Goal: Navigation & Orientation: Find specific page/section

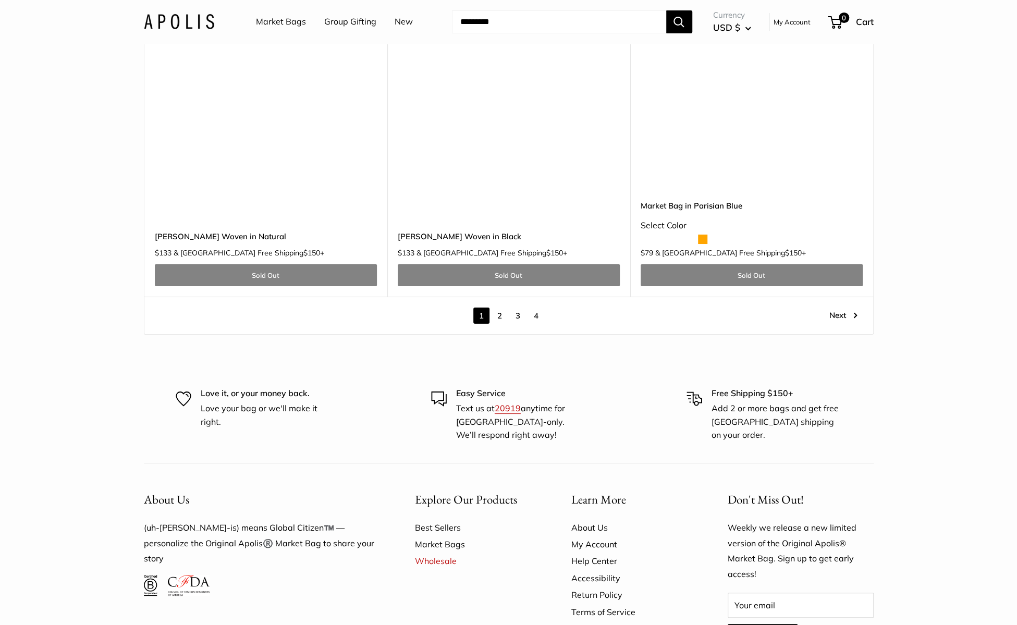
scroll to position [6113, 0]
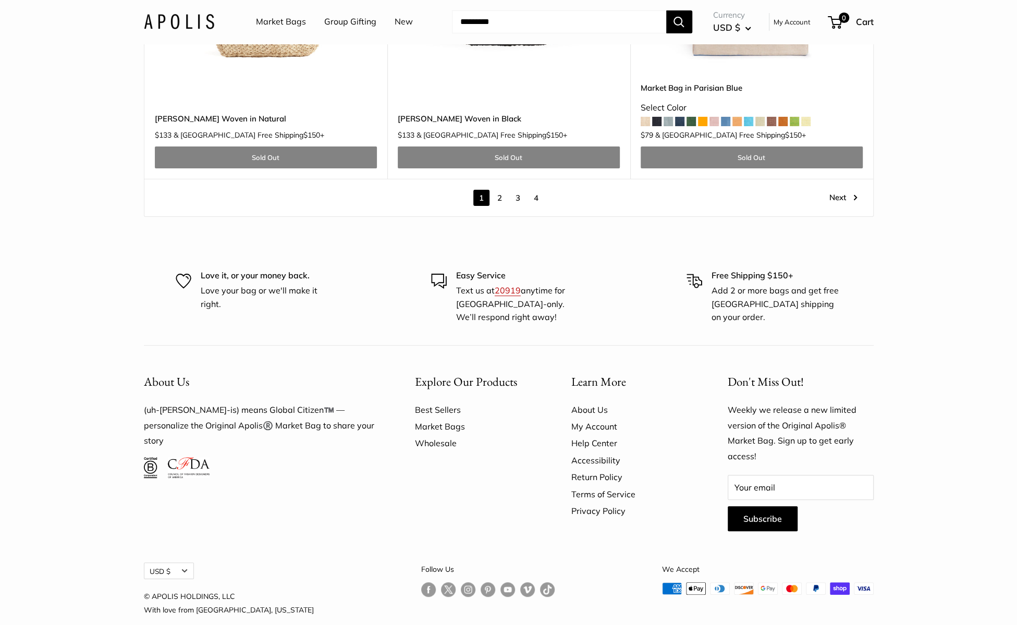
click at [451, 435] on link "Wholesale" at bounding box center [475, 443] width 120 height 17
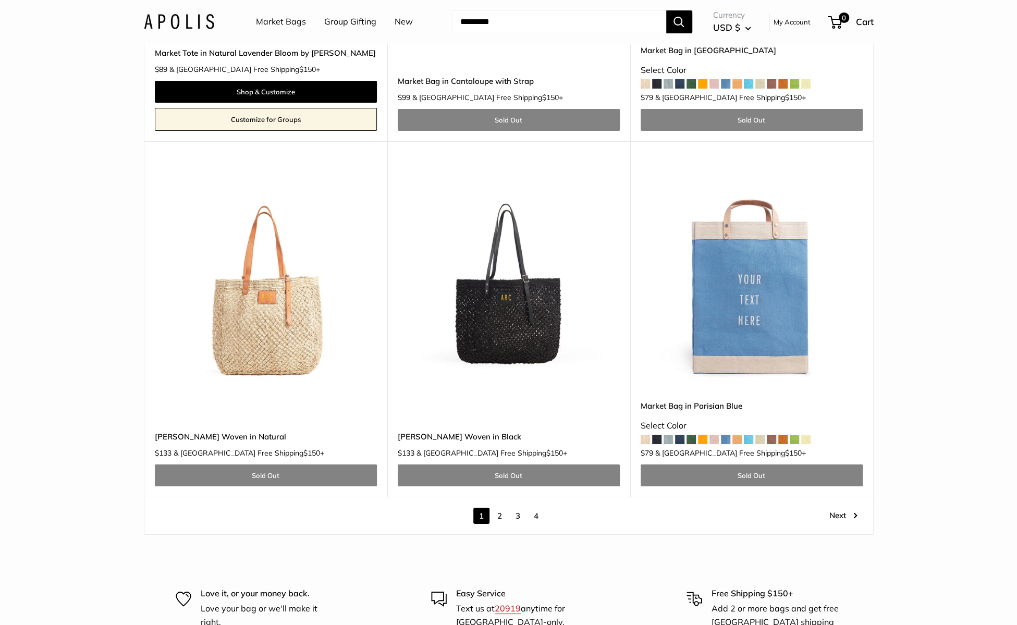
scroll to position [6113, 0]
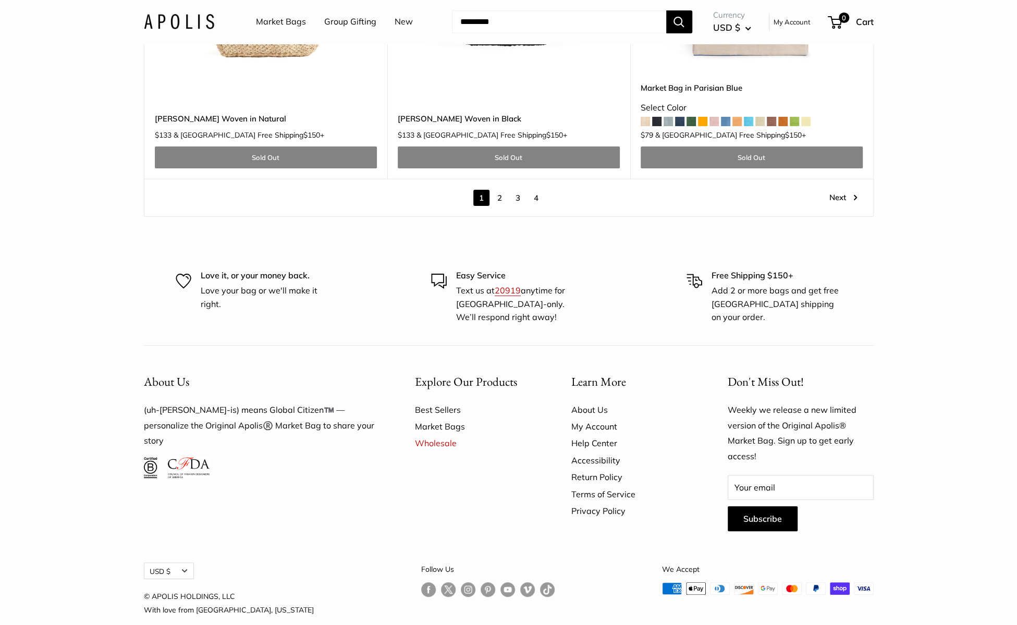
click at [497, 190] on link "2" at bounding box center [500, 198] width 16 height 16
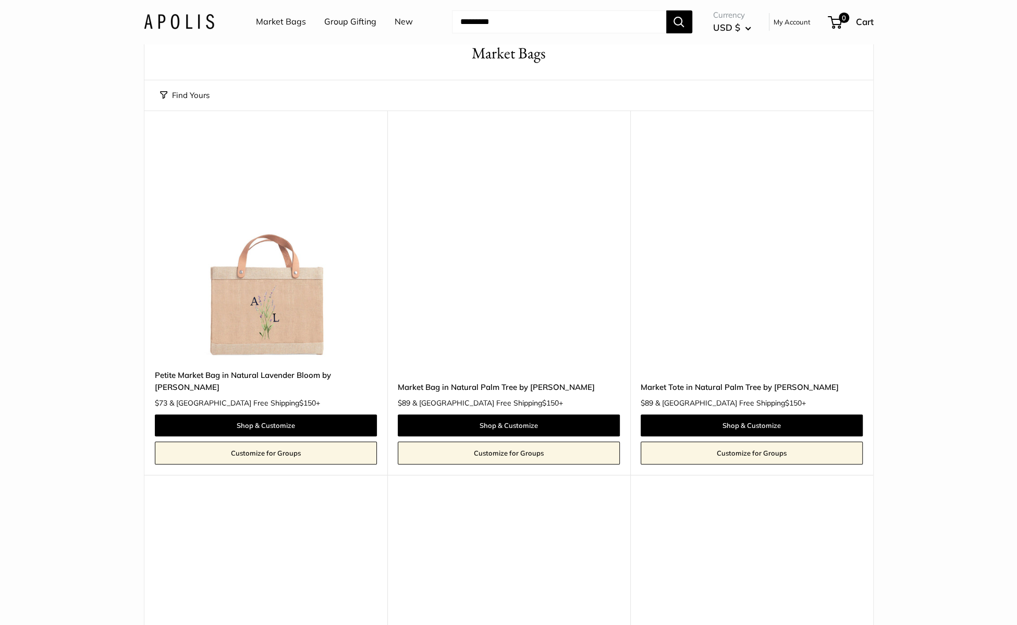
scroll to position [13, 0]
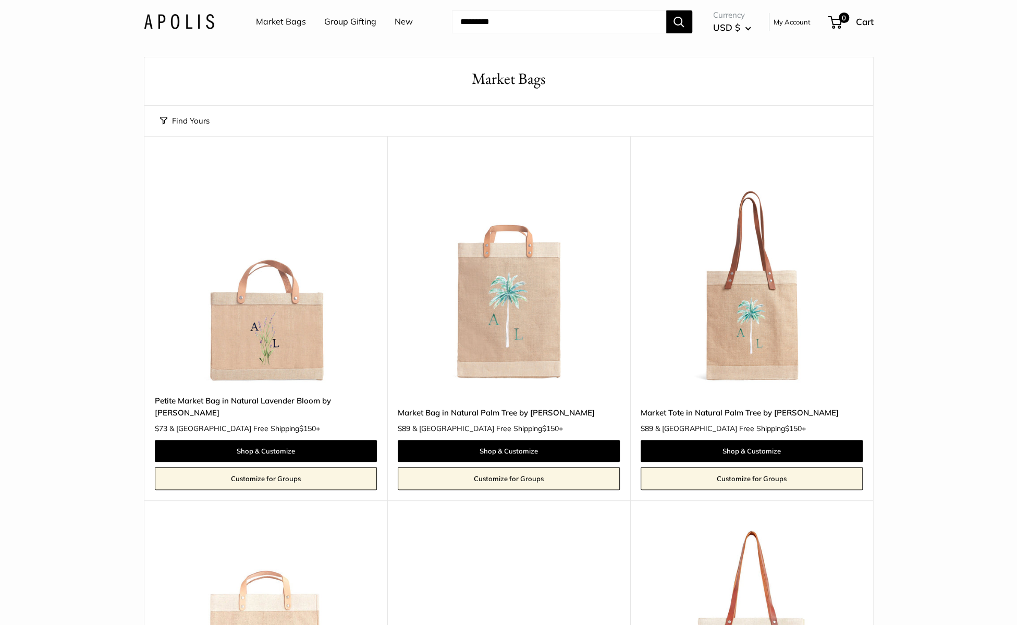
click at [279, 22] on link "Market Bags" at bounding box center [281, 22] width 50 height 16
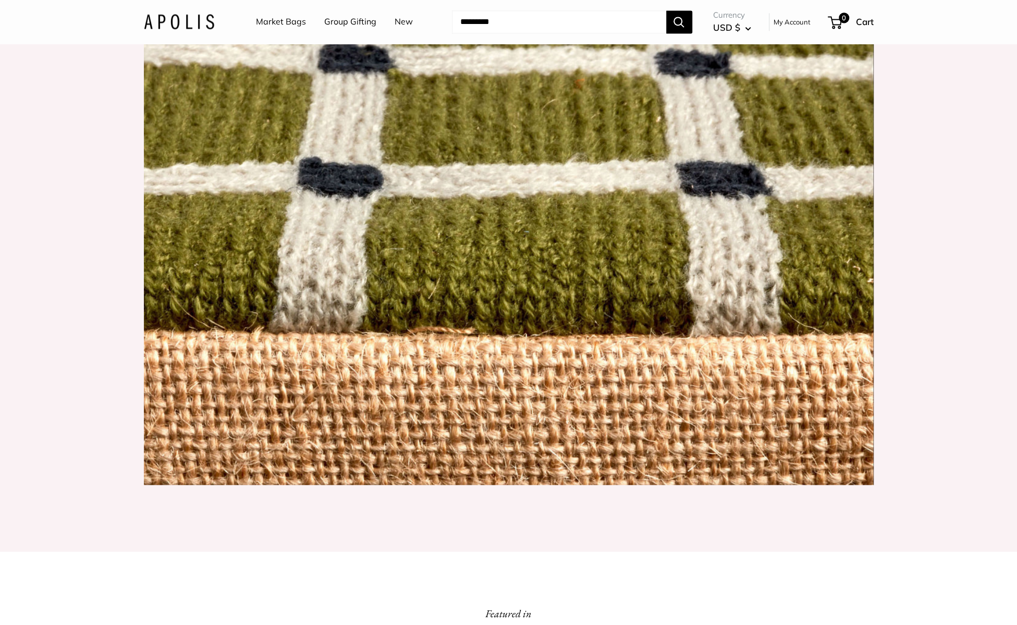
scroll to position [1199, 0]
